Goal: Connect with others: Connect with others

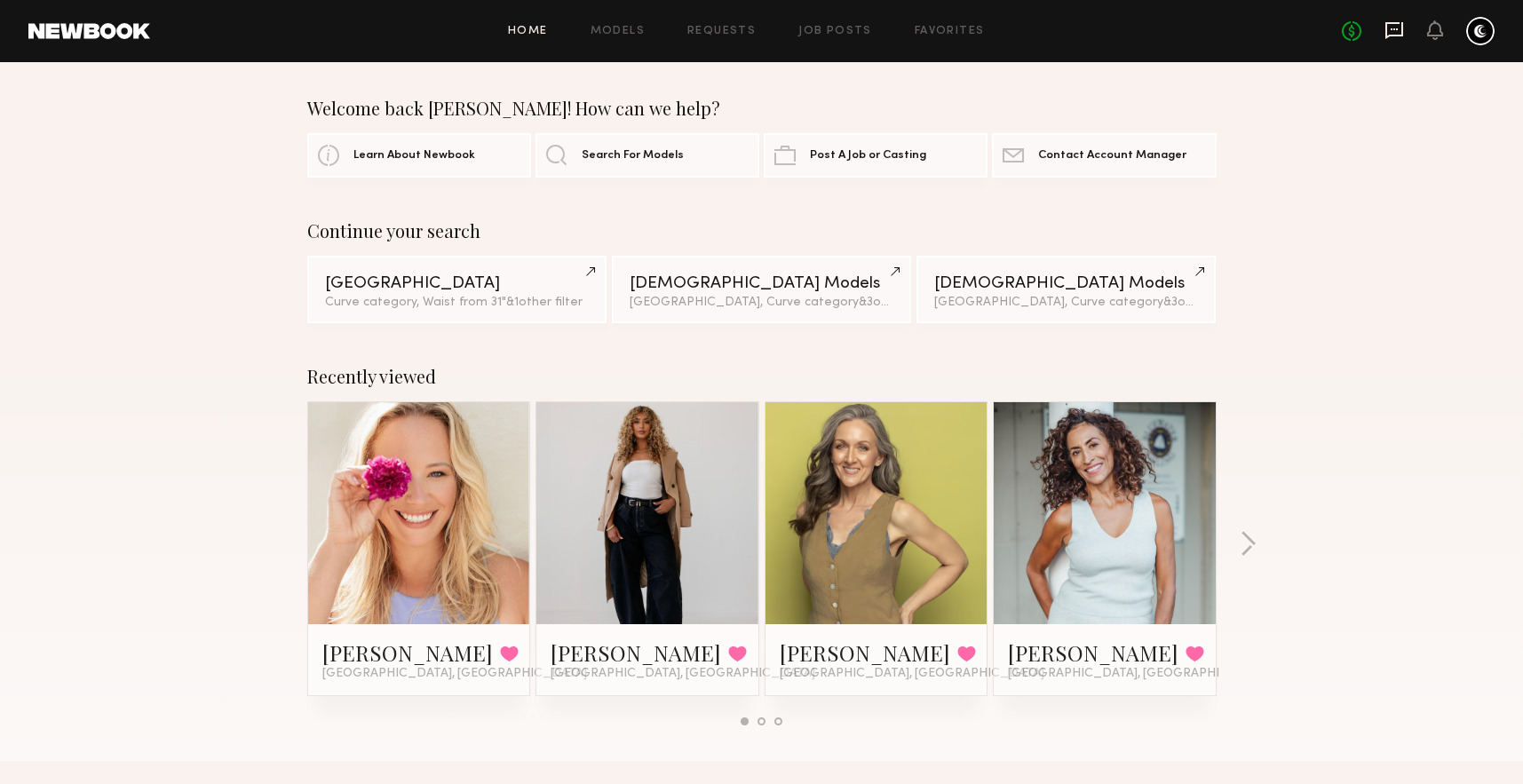
click at [1391, 32] on icon at bounding box center [1394, 30] width 19 height 19
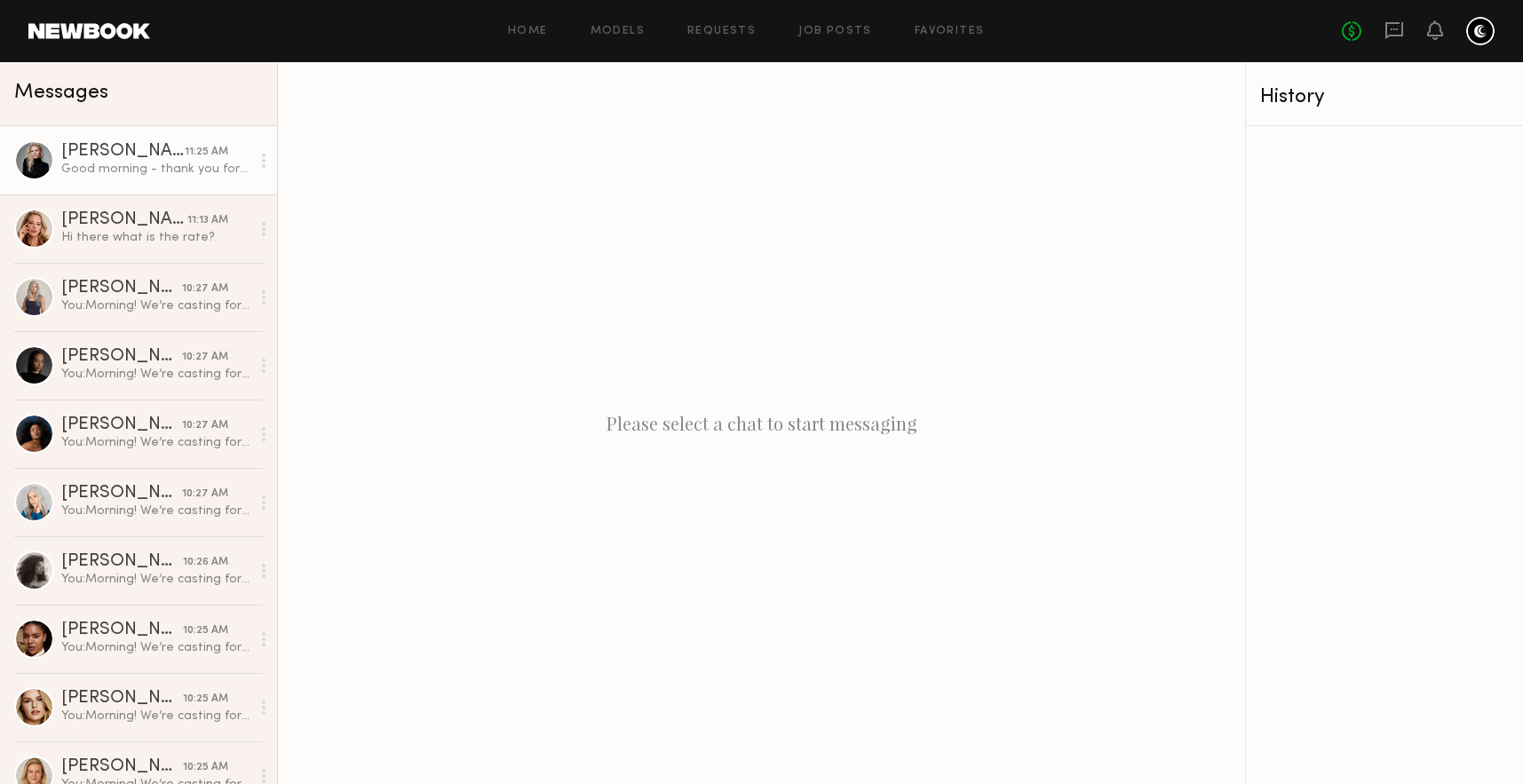
click at [103, 162] on div "Good morning - thank you for reaching out! I am available on the project dates,…" at bounding box center [155, 170] width 189 height 17
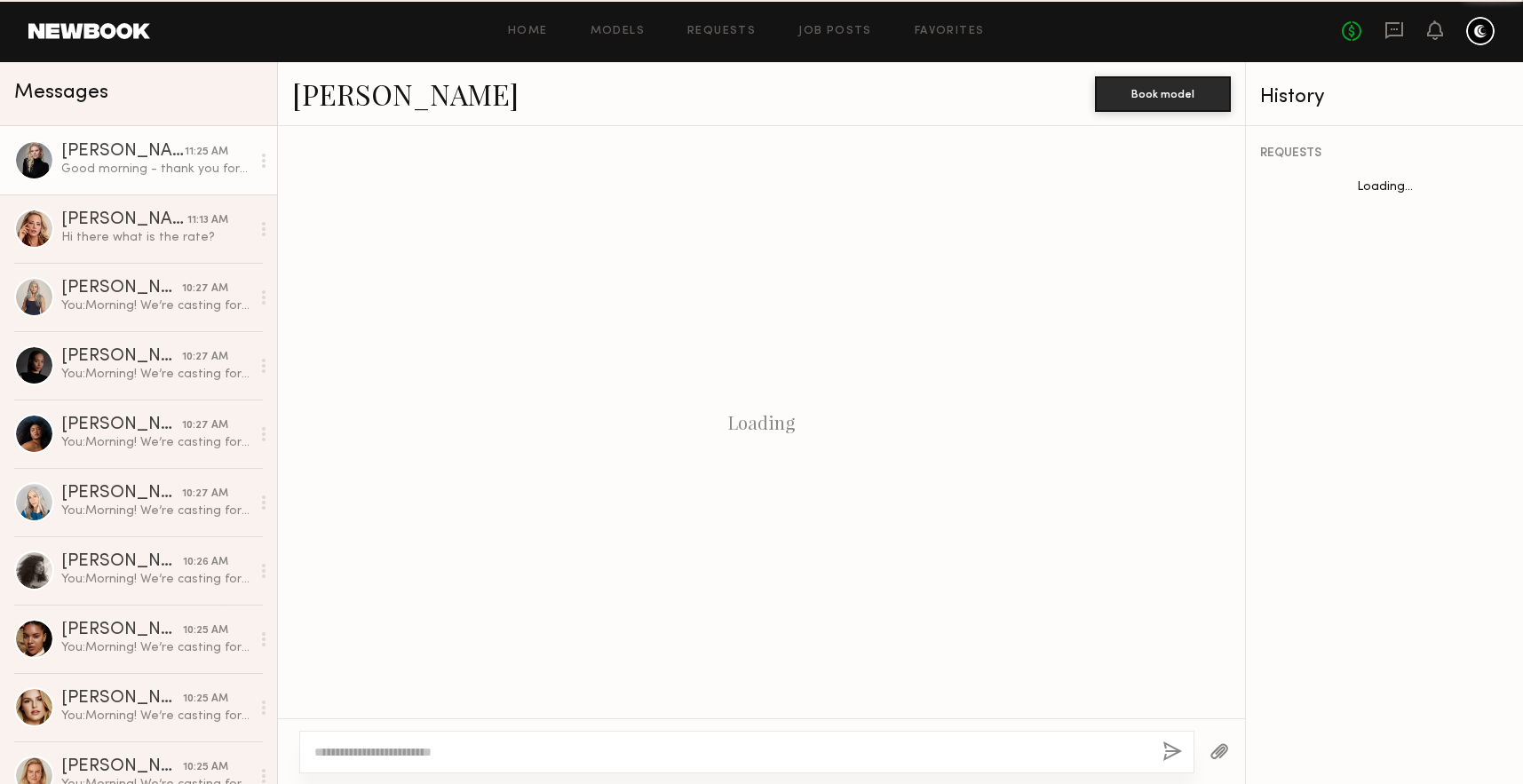
scroll to position [493, 0]
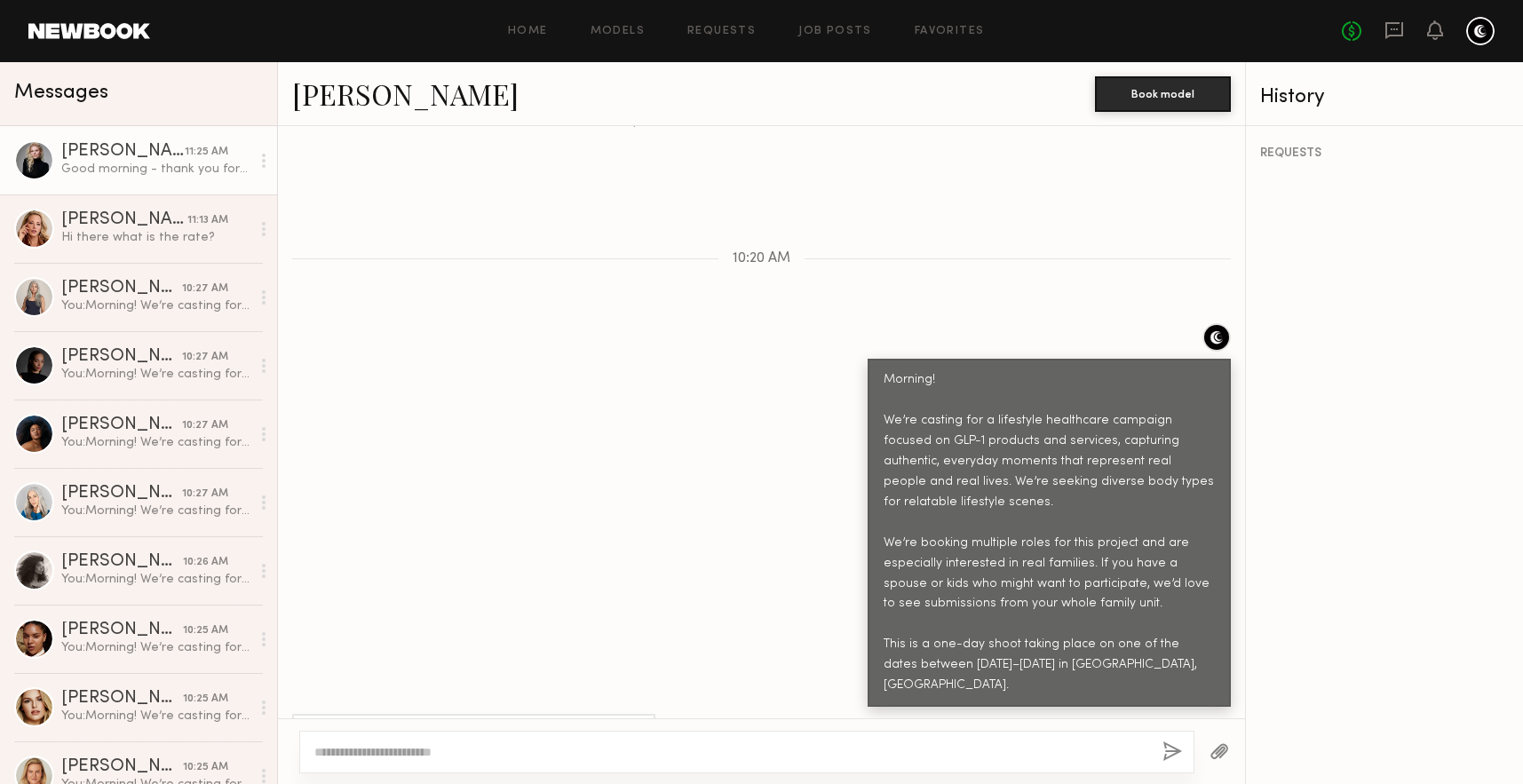
click at [335, 106] on link "Kelsey K." at bounding box center [406, 93] width 227 height 38
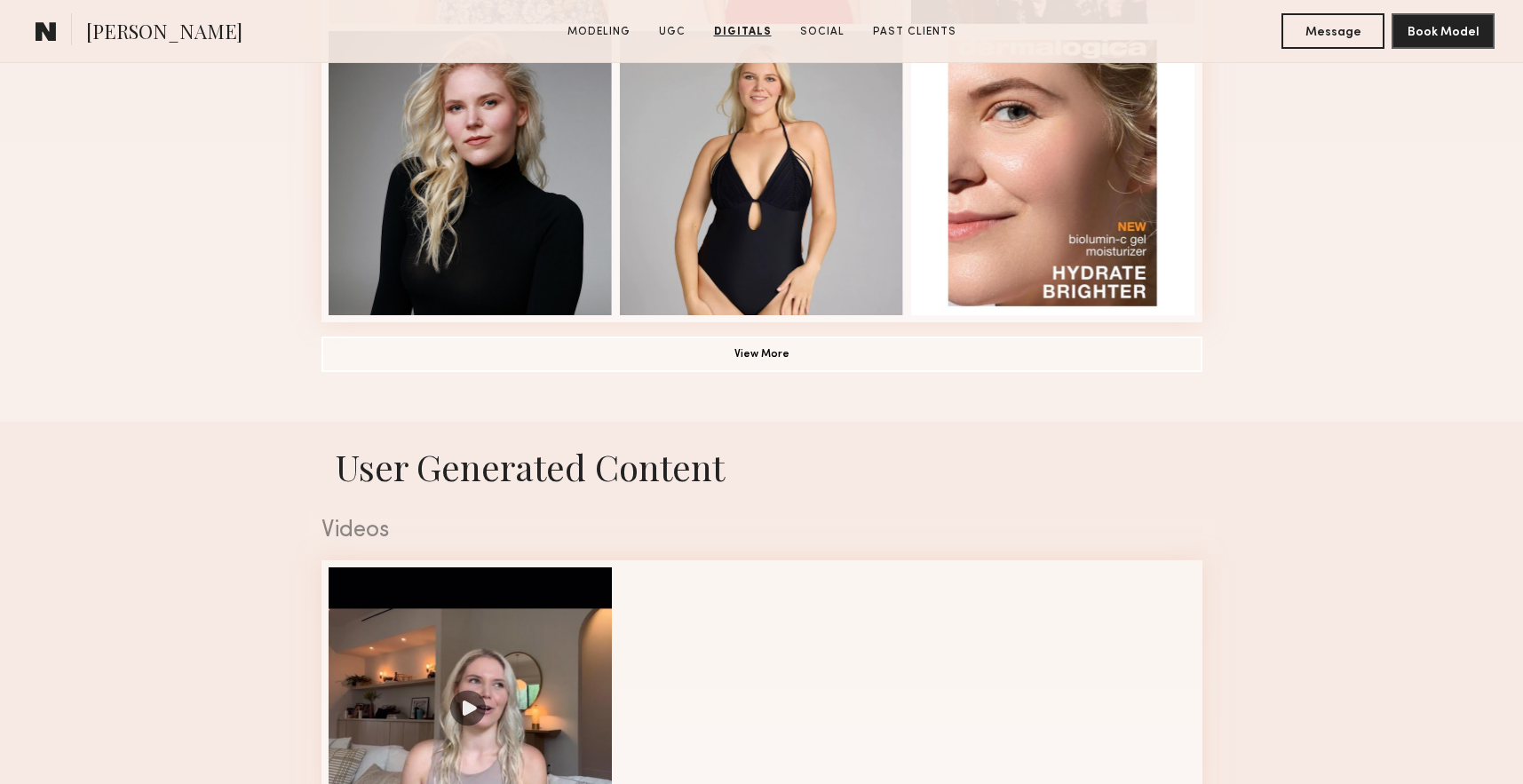
scroll to position [1145, 0]
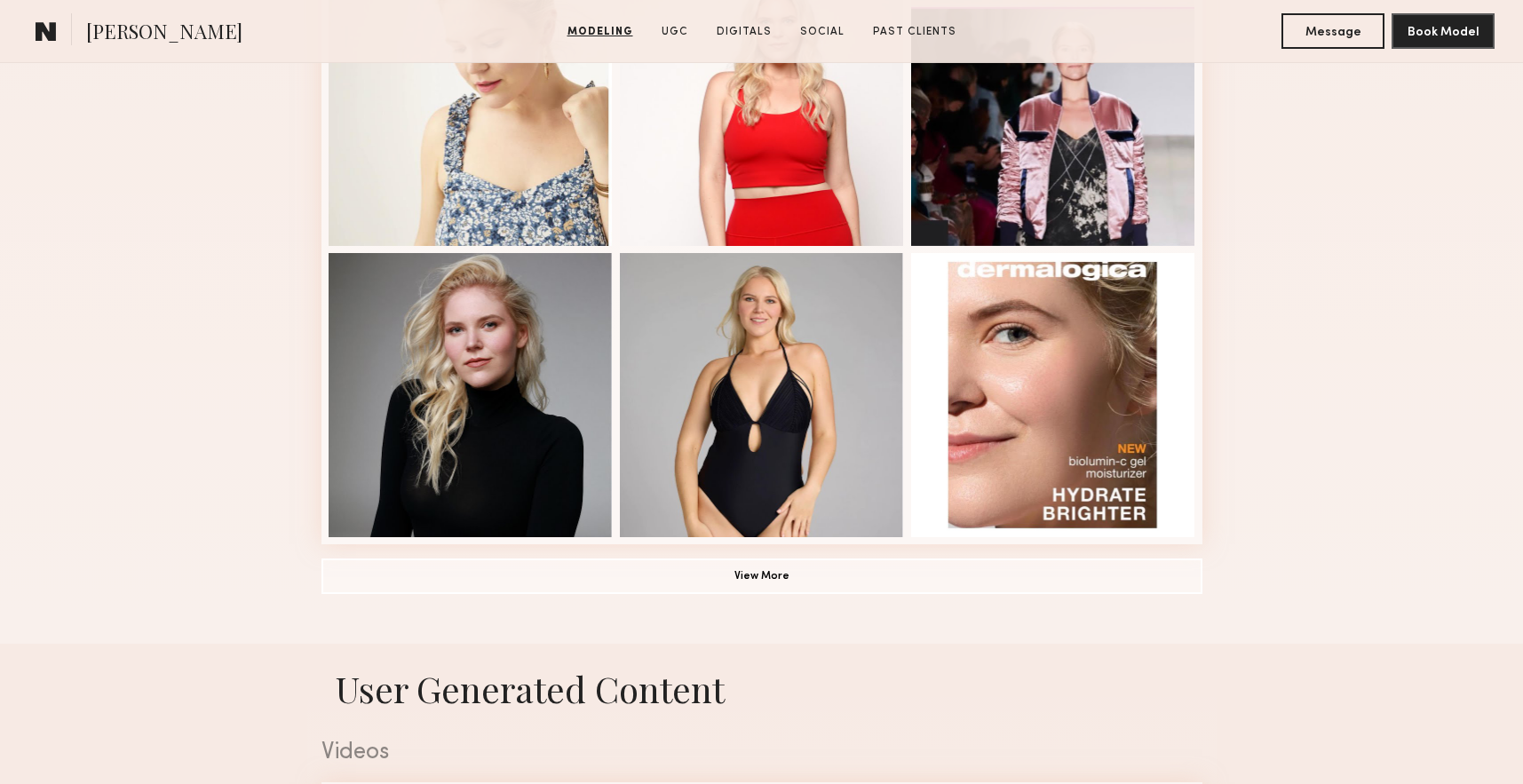
click at [51, 19] on common-icon at bounding box center [46, 30] width 21 height 23
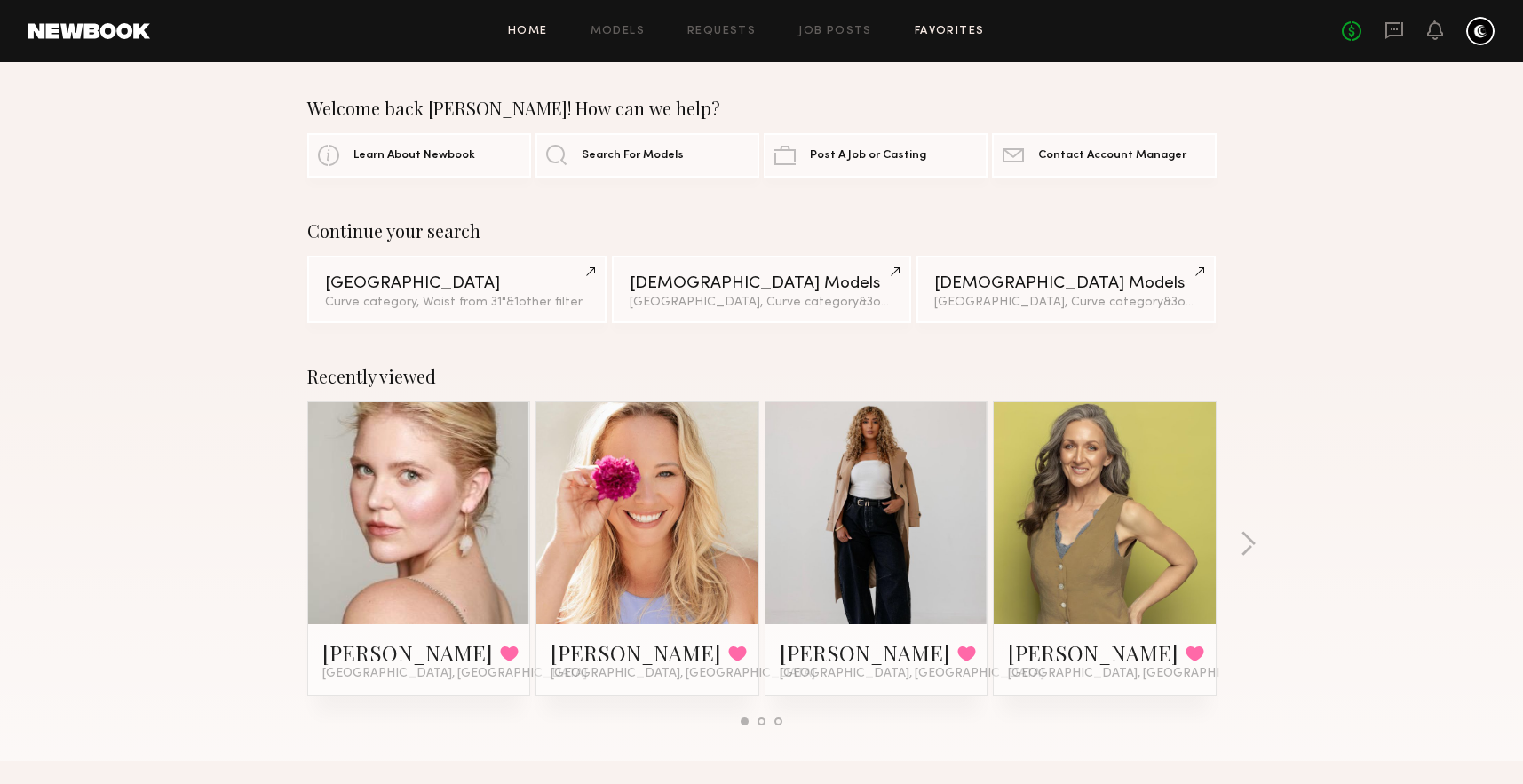
click at [941, 32] on link "Favorites" at bounding box center [950, 31] width 71 height 11
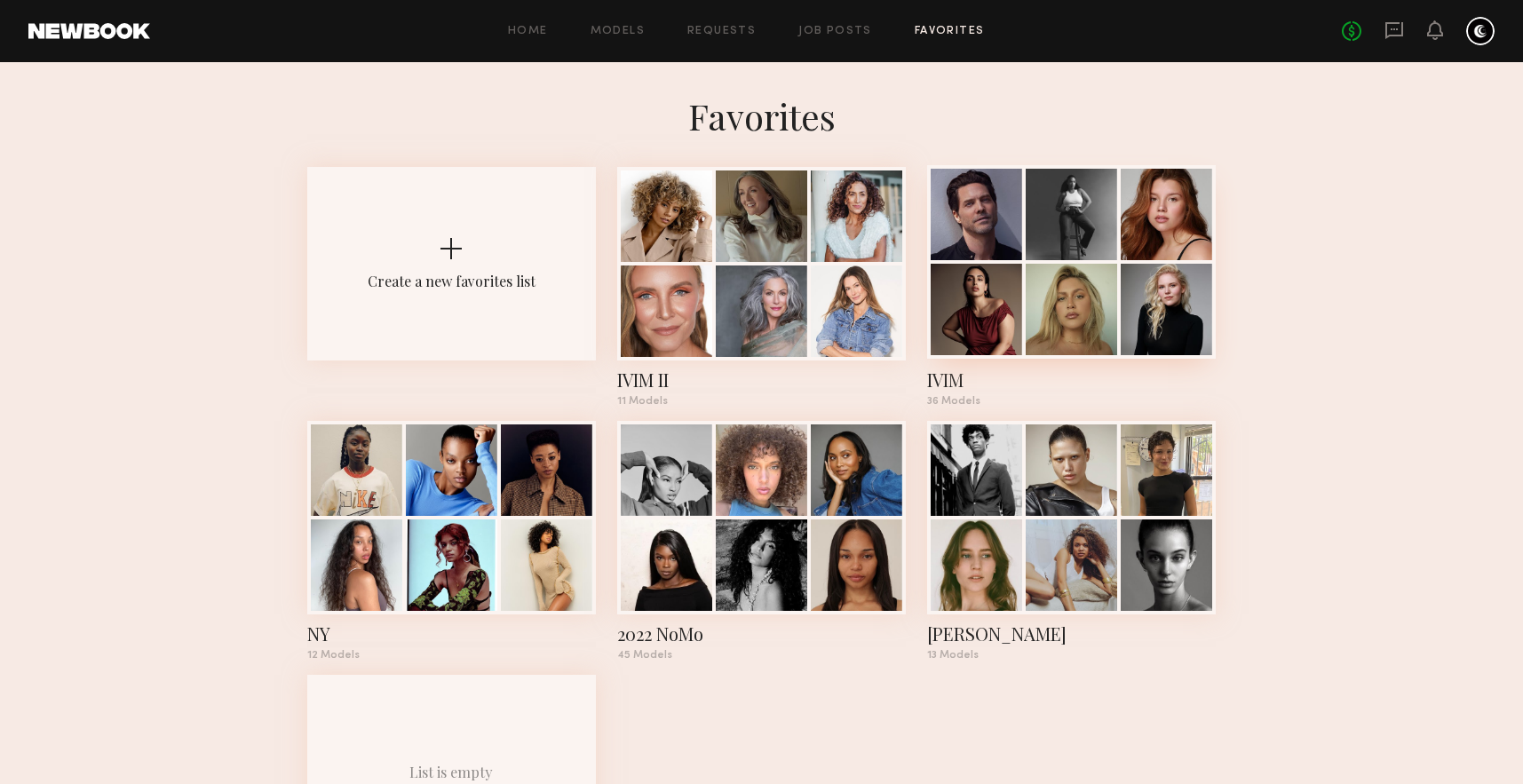
click at [1070, 240] on div at bounding box center [1071, 214] width 91 height 91
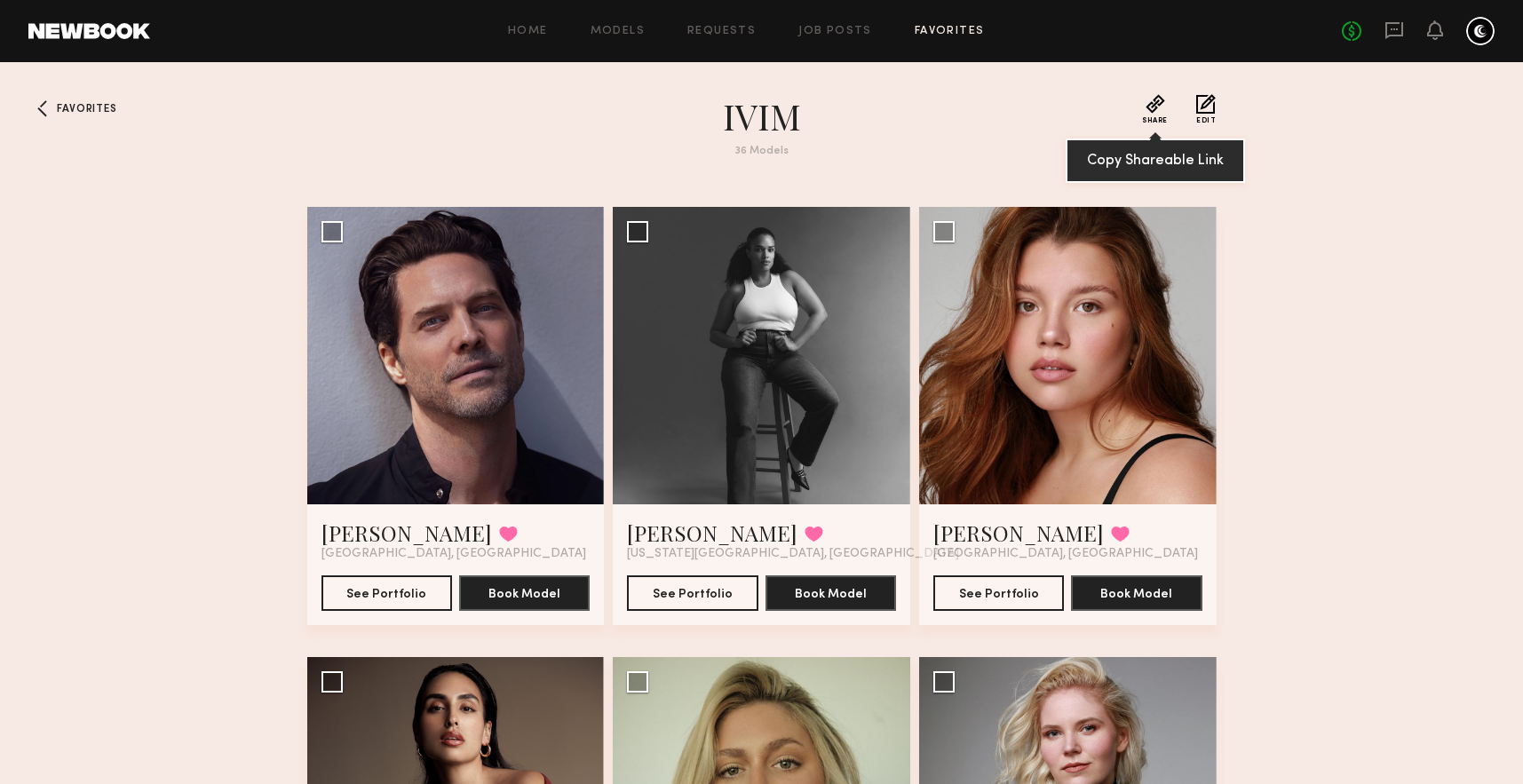
click at [1155, 111] on button "Share" at bounding box center [1154, 110] width 26 height 30
